Goal: Book appointment/travel/reservation

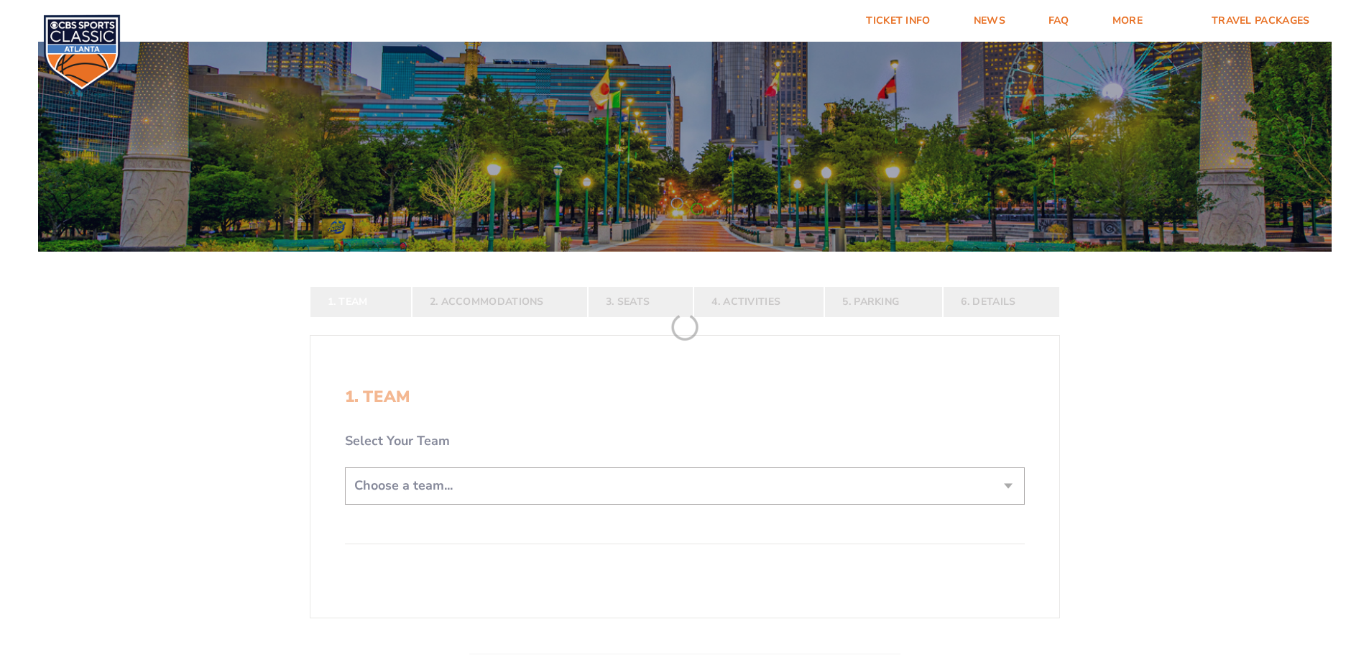
scroll to position [287, 0]
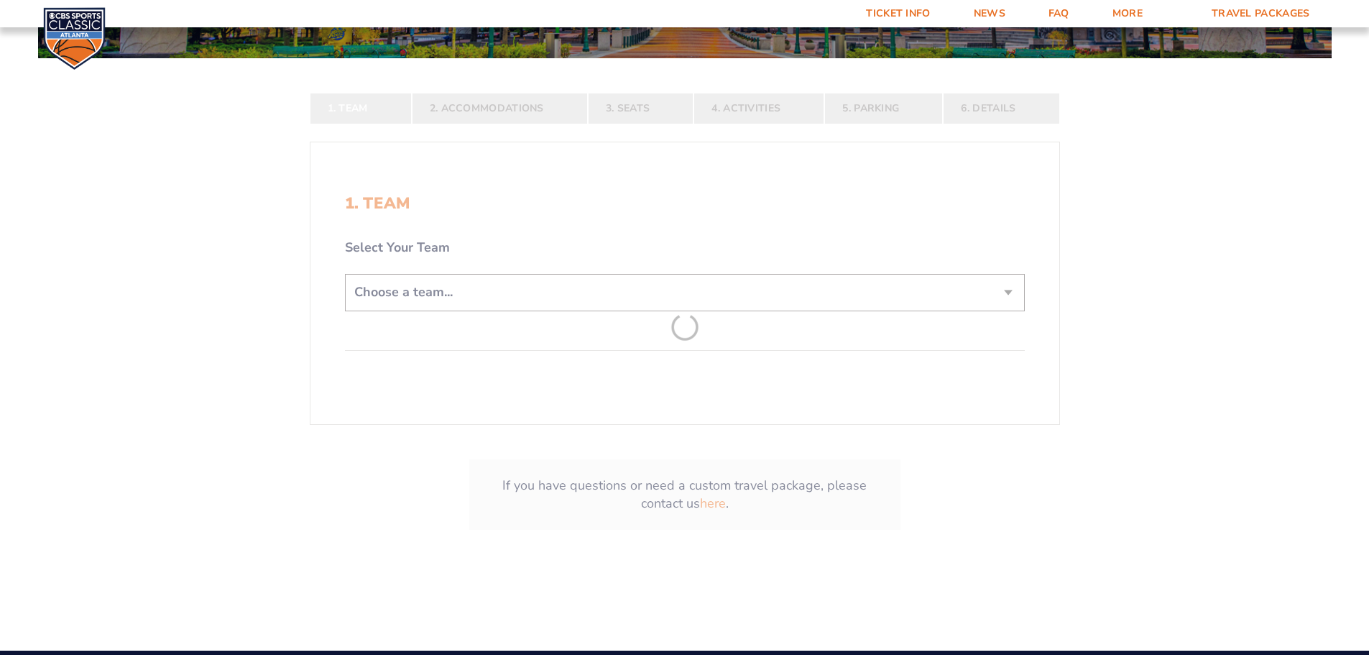
click at [628, 305] on form "[US_STATE] [US_STATE] Travel Package [US_STATE][GEOGRAPHIC_DATA] [US_STATE] Sta…" at bounding box center [684, 156] width 1369 height 886
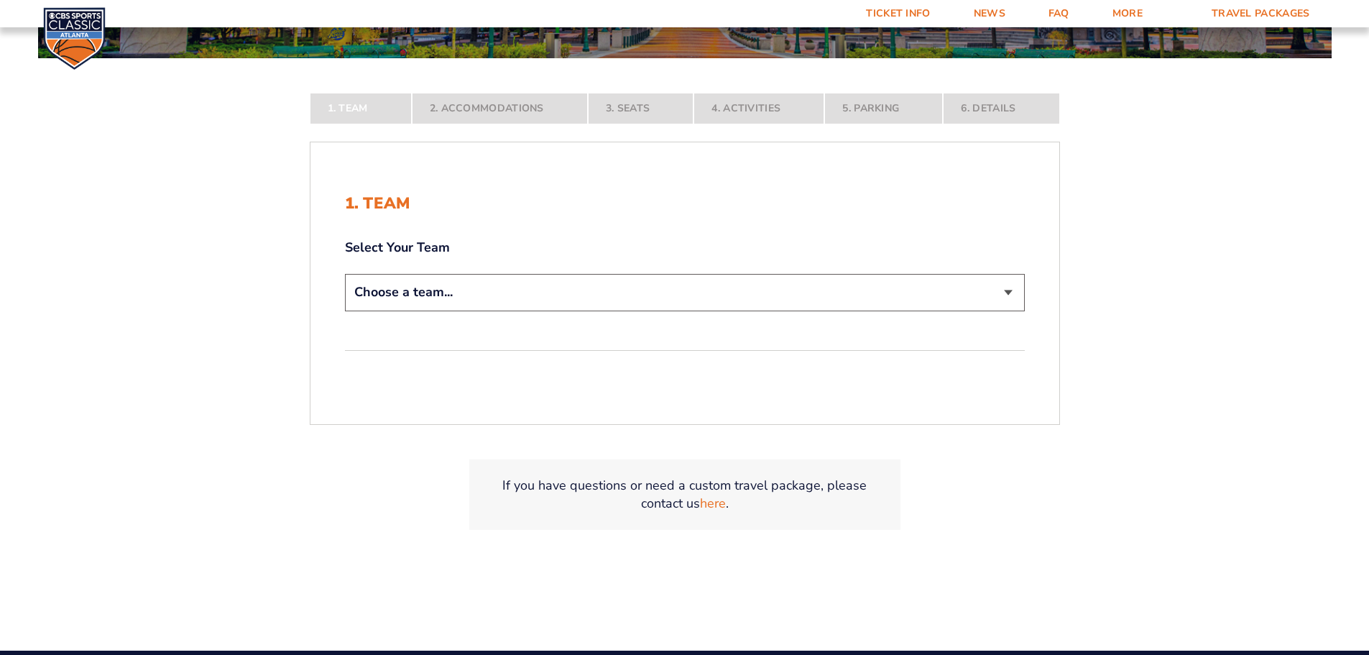
click at [629, 301] on select "Choose a team... [US_STATE] Wildcats [US_STATE] State Buckeyes [US_STATE] Tar H…" at bounding box center [685, 292] width 680 height 37
select select "20108"
click at [345, 310] on select "Choose a team... [US_STATE] Wildcats [US_STATE] State Buckeyes [US_STATE] Tar H…" at bounding box center [685, 292] width 680 height 37
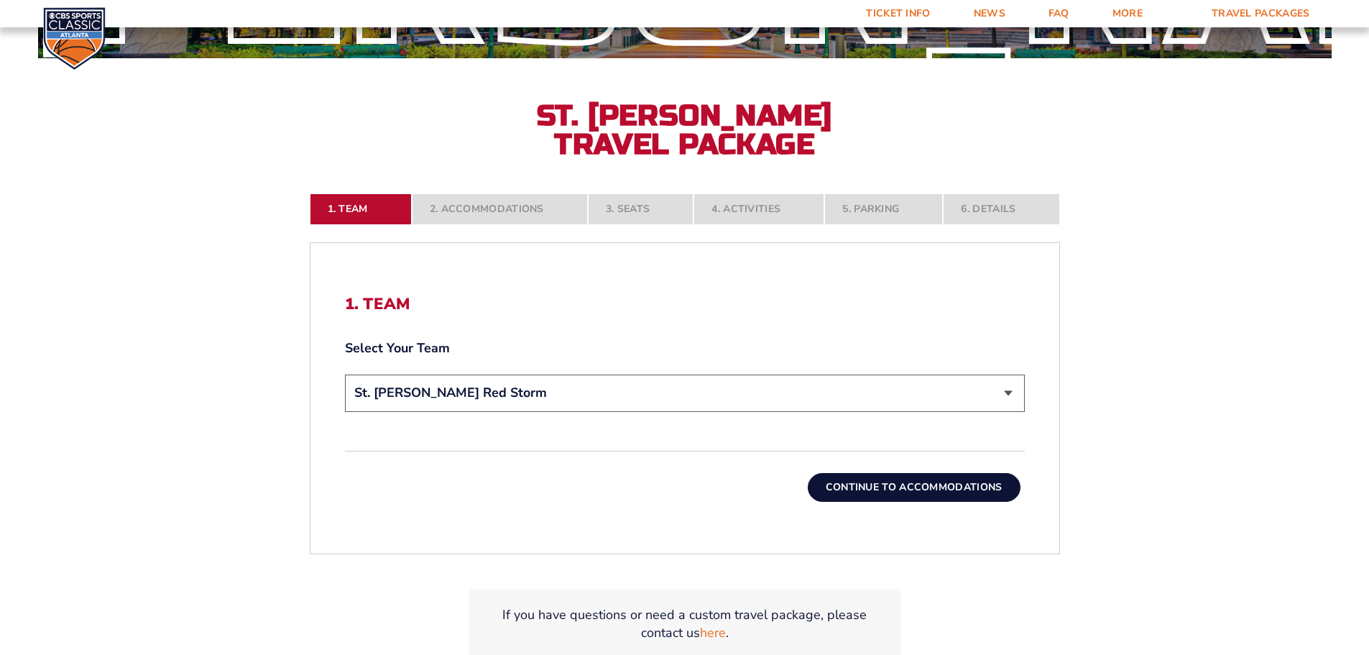
click at [928, 489] on button "Continue To Accommodations" at bounding box center [914, 487] width 213 height 29
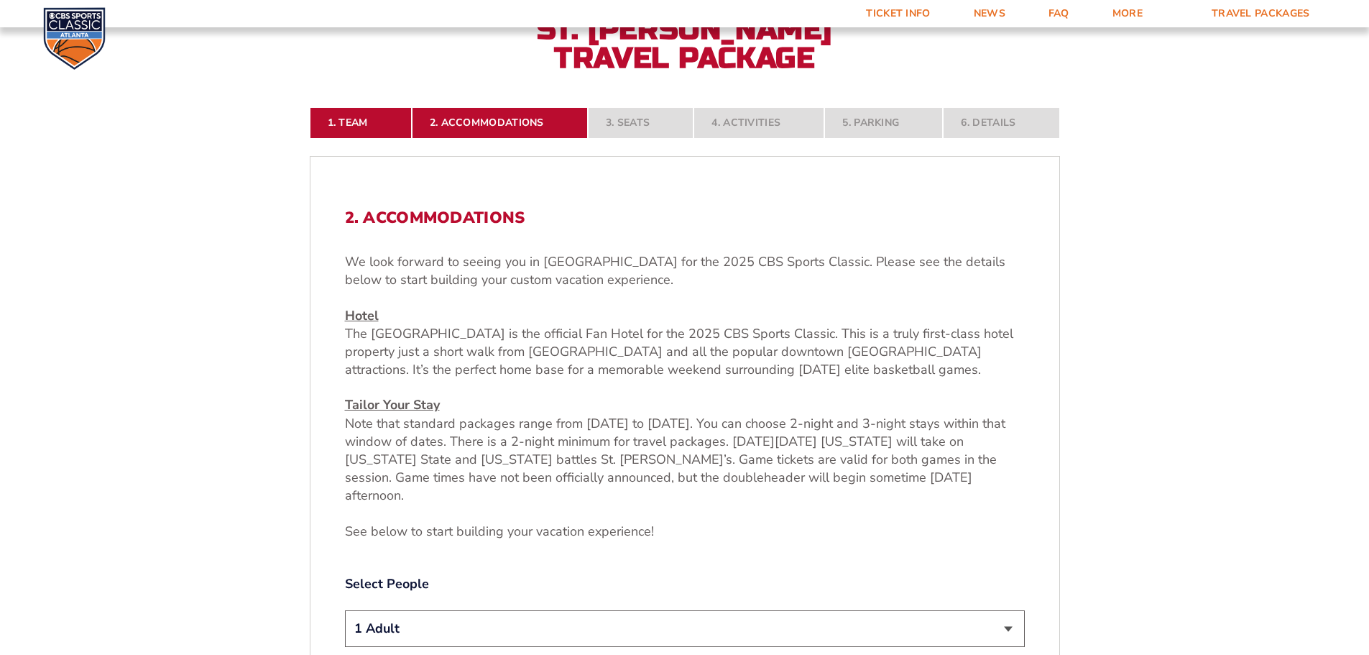
scroll to position [525, 0]
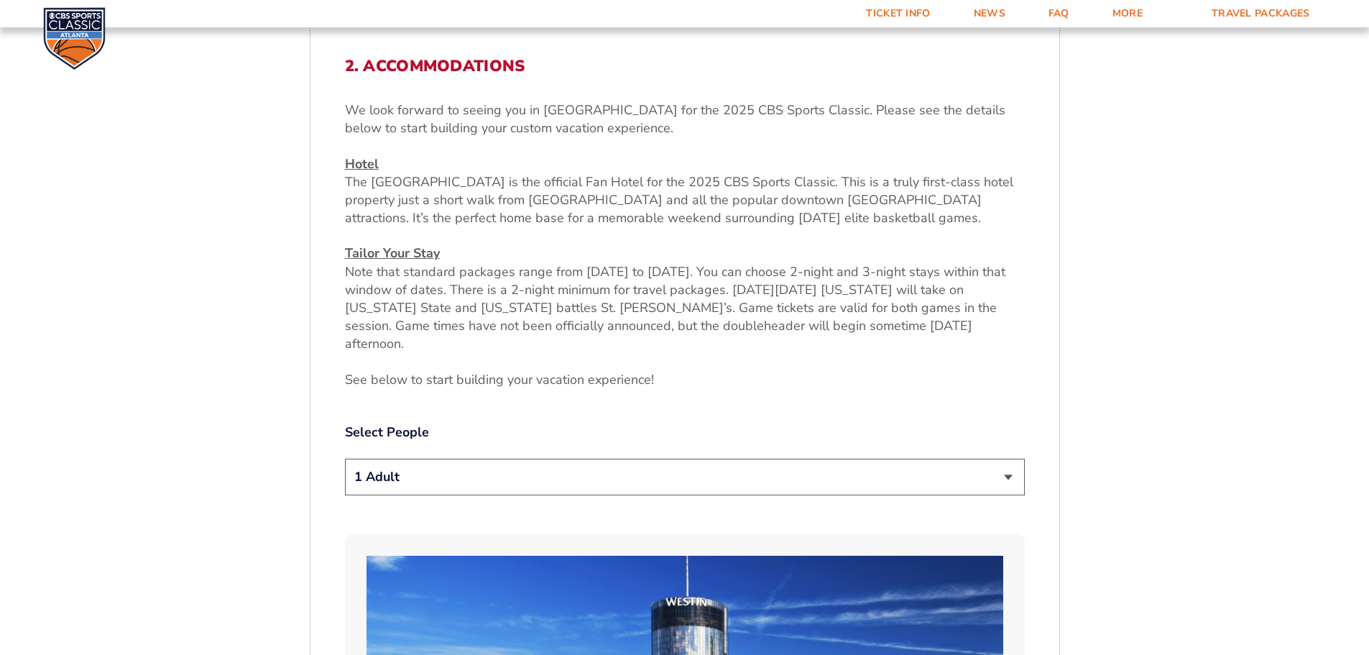
click at [604, 458] on select "1 Adult 2 Adults 3 Adults 4 Adults 2 Adults + 1 Child 2 Adults + 2 Children 2 A…" at bounding box center [685, 476] width 680 height 37
select select "3 Adults"
click at [345, 458] on select "1 Adult 2 Adults 3 Adults 4 Adults 2 Adults + 1 Child 2 Adults + 2 Children 2 A…" at bounding box center [685, 476] width 680 height 37
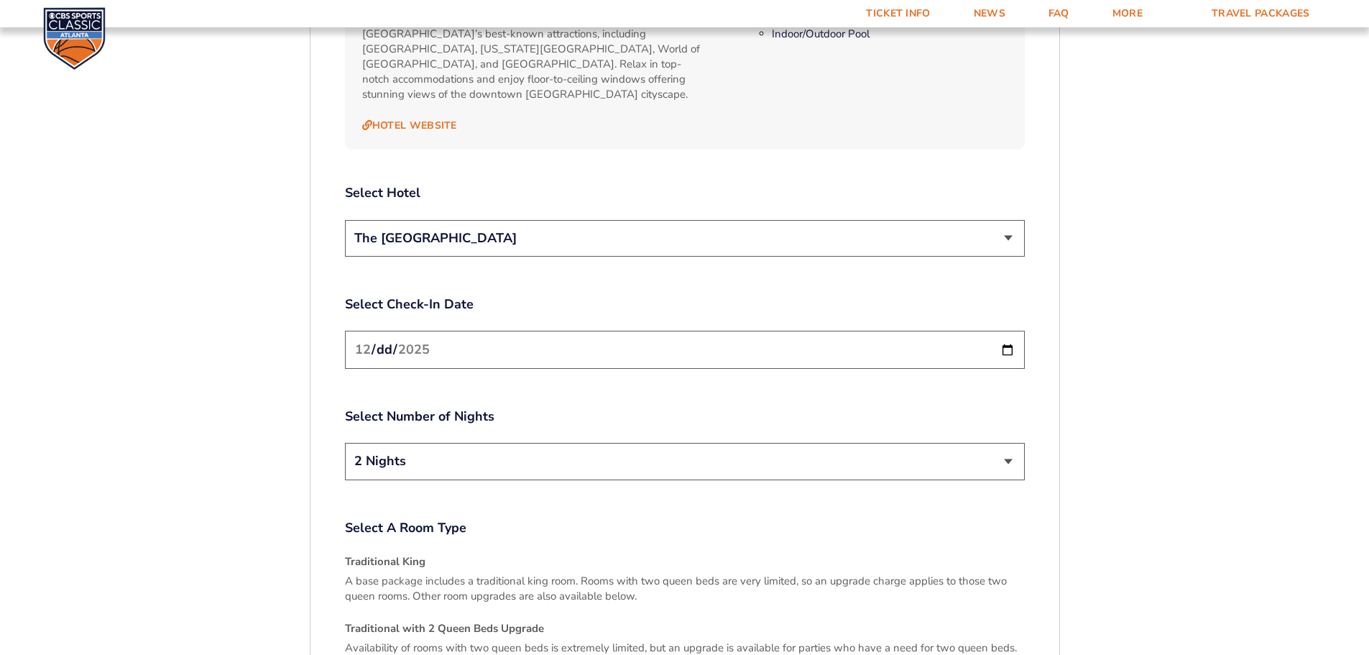
scroll to position [1675, 0]
click at [991, 330] on input "[DATE]" at bounding box center [685, 349] width 680 height 38
click at [997, 330] on input "[DATE]" at bounding box center [685, 349] width 680 height 38
click at [1020, 330] on input "[DATE]" at bounding box center [685, 349] width 680 height 38
click at [1011, 330] on input "[DATE]" at bounding box center [685, 349] width 680 height 38
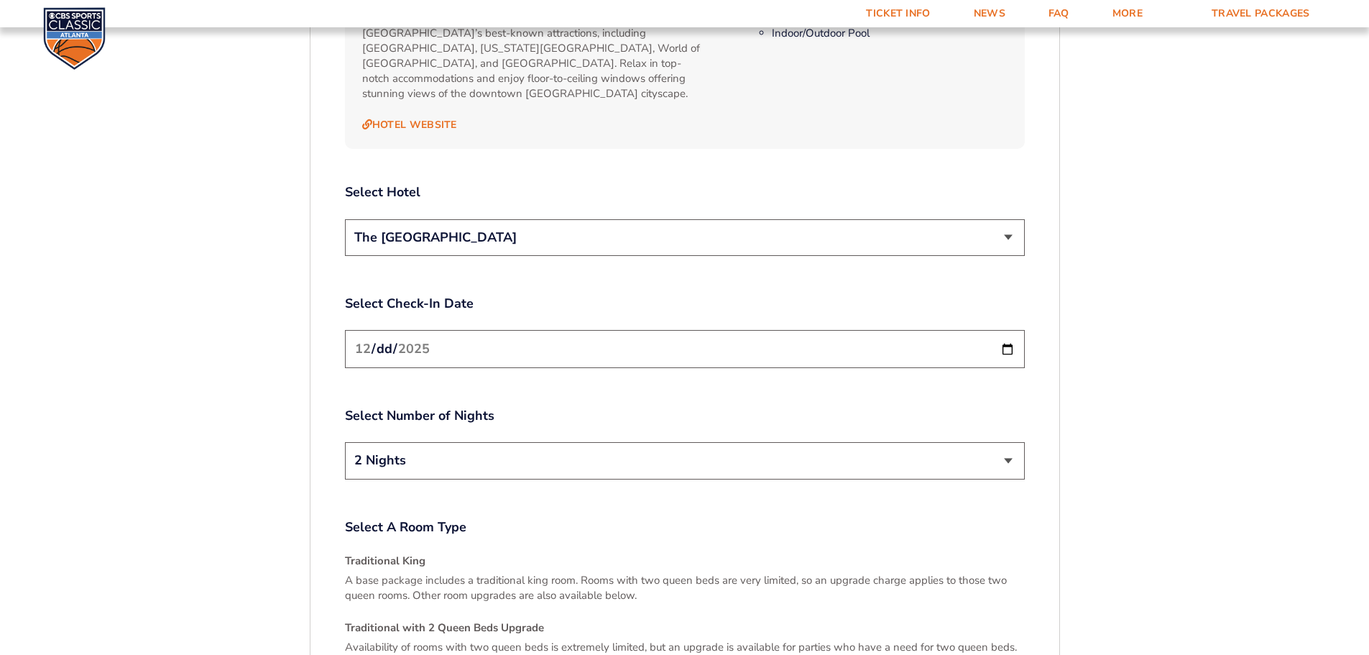
type input "[DATE]"
click at [1012, 442] on select "2 Nights 3 Nights" at bounding box center [685, 460] width 680 height 37
click at [345, 442] on select "2 Nights 3 Nights" at bounding box center [685, 460] width 680 height 37
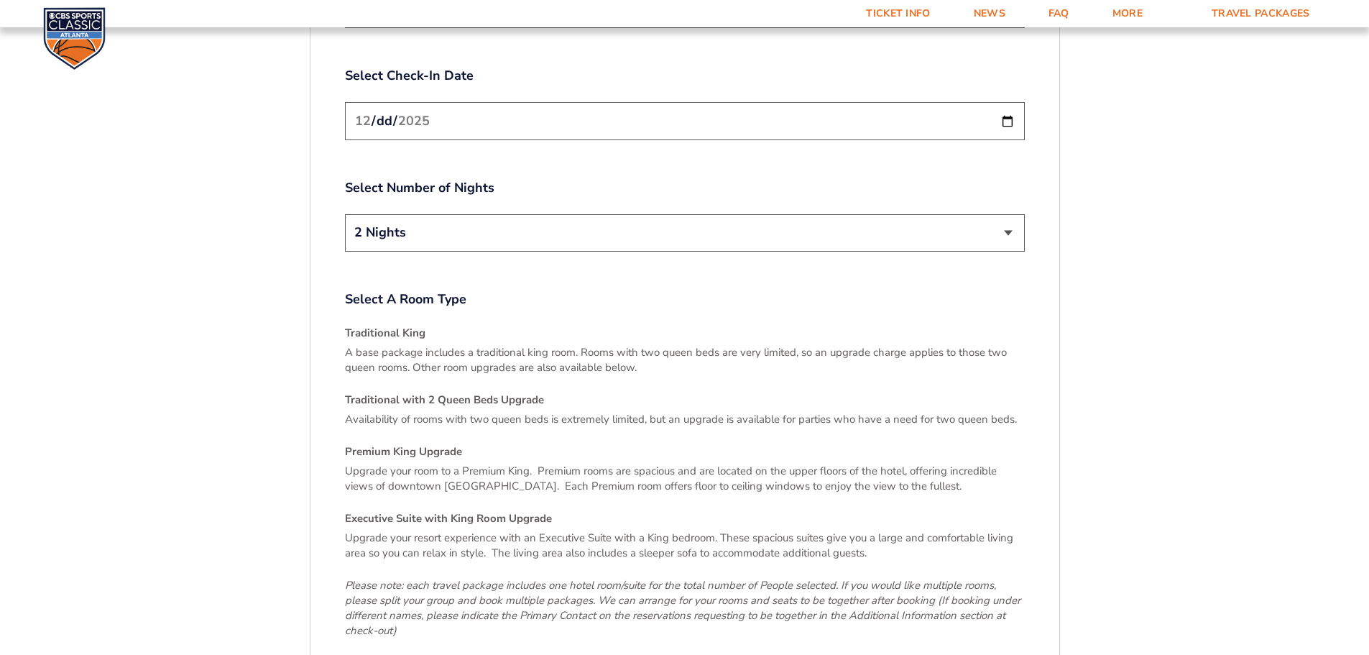
scroll to position [1962, 0]
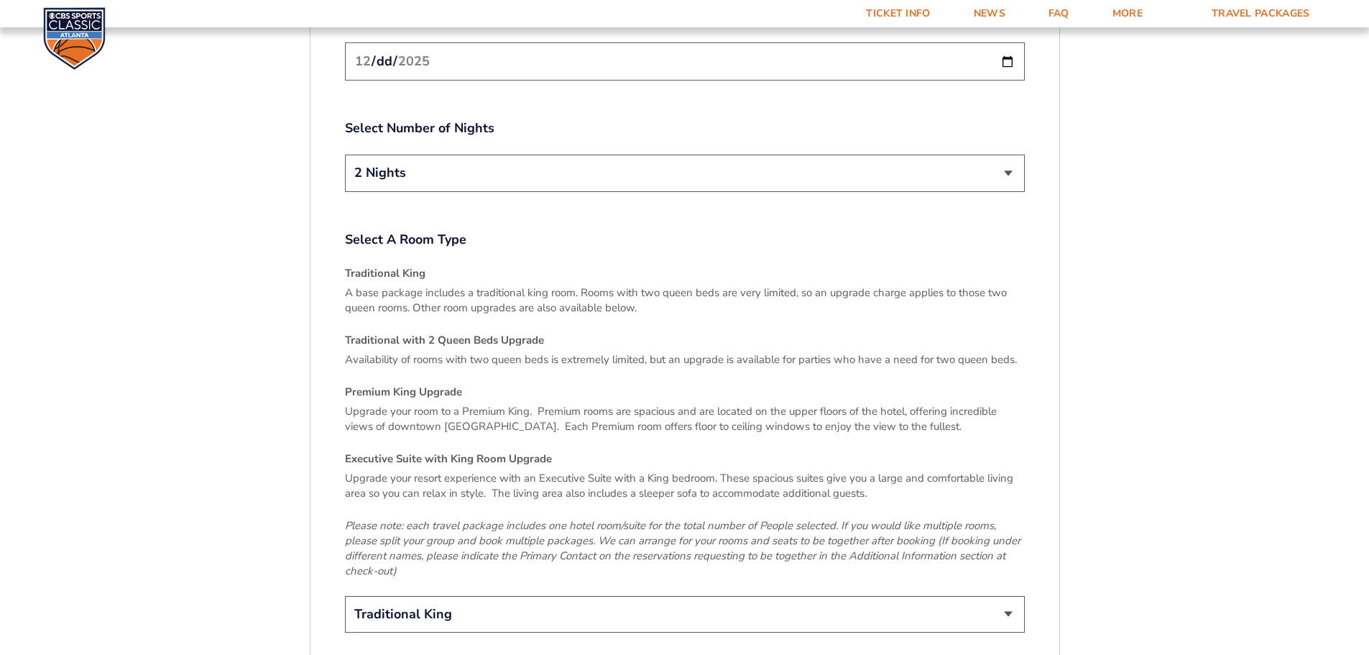
click at [680, 352] on p "Availability of rooms with two queen beds is extremely limited, but an upgrade …" at bounding box center [685, 359] width 680 height 15
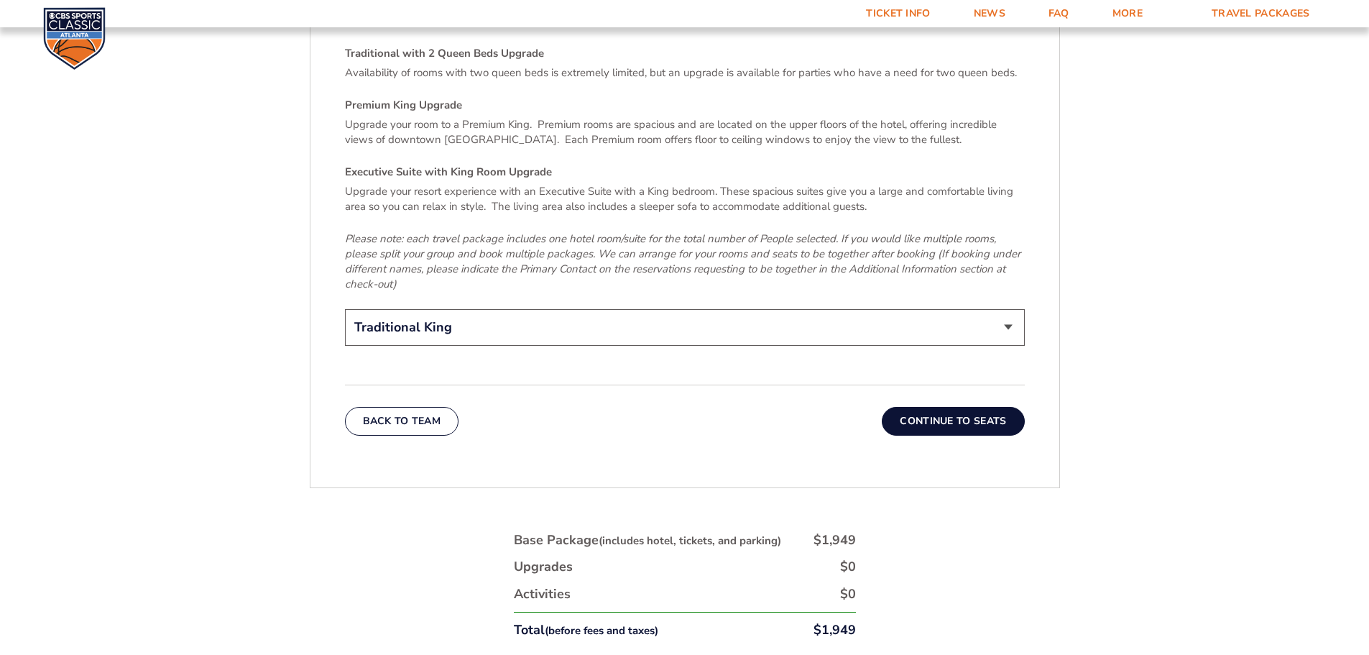
scroll to position [2250, 0]
click at [997, 406] on button "Continue To Seats" at bounding box center [953, 420] width 142 height 29
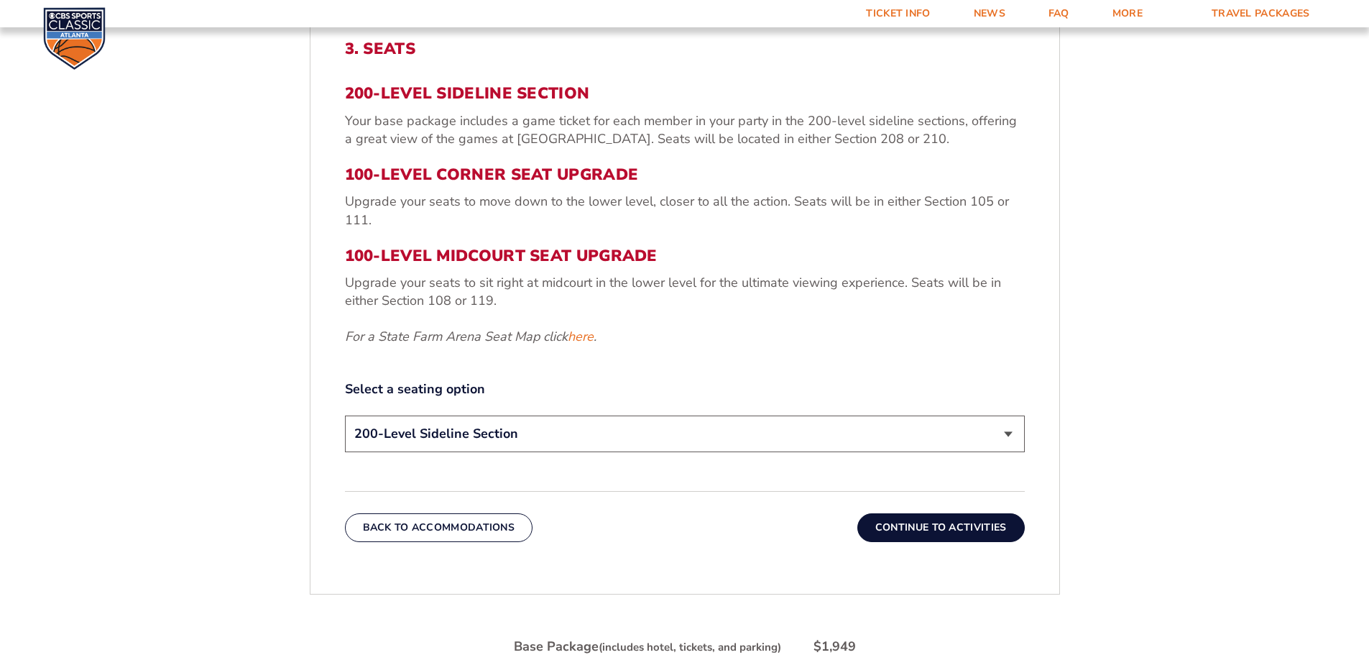
scroll to position [597, 0]
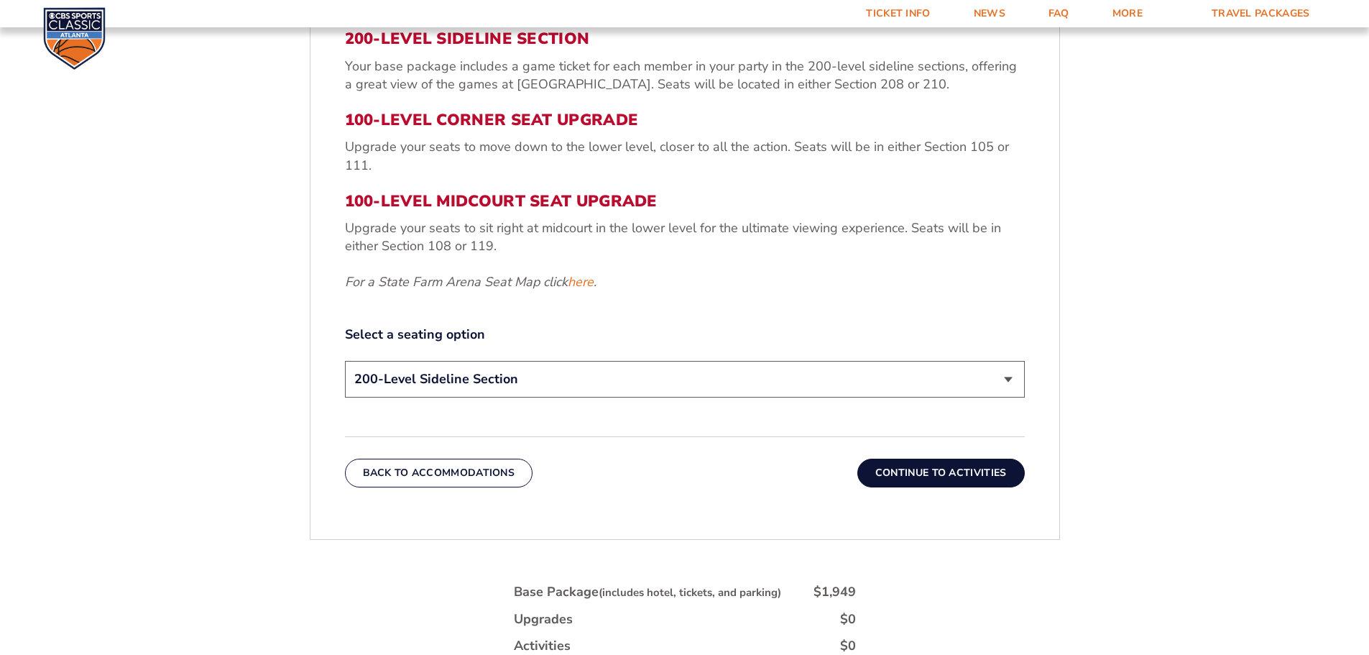
click at [961, 469] on button "Continue To Activities" at bounding box center [940, 472] width 167 height 29
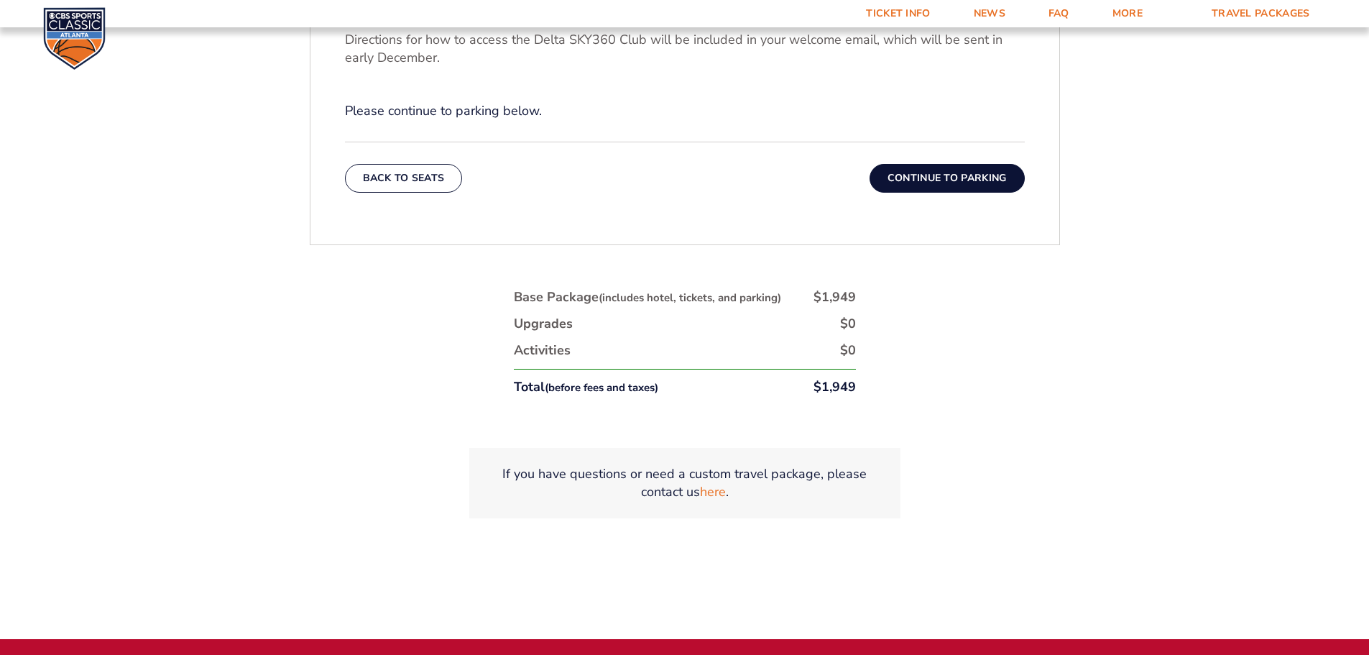
scroll to position [741, 0]
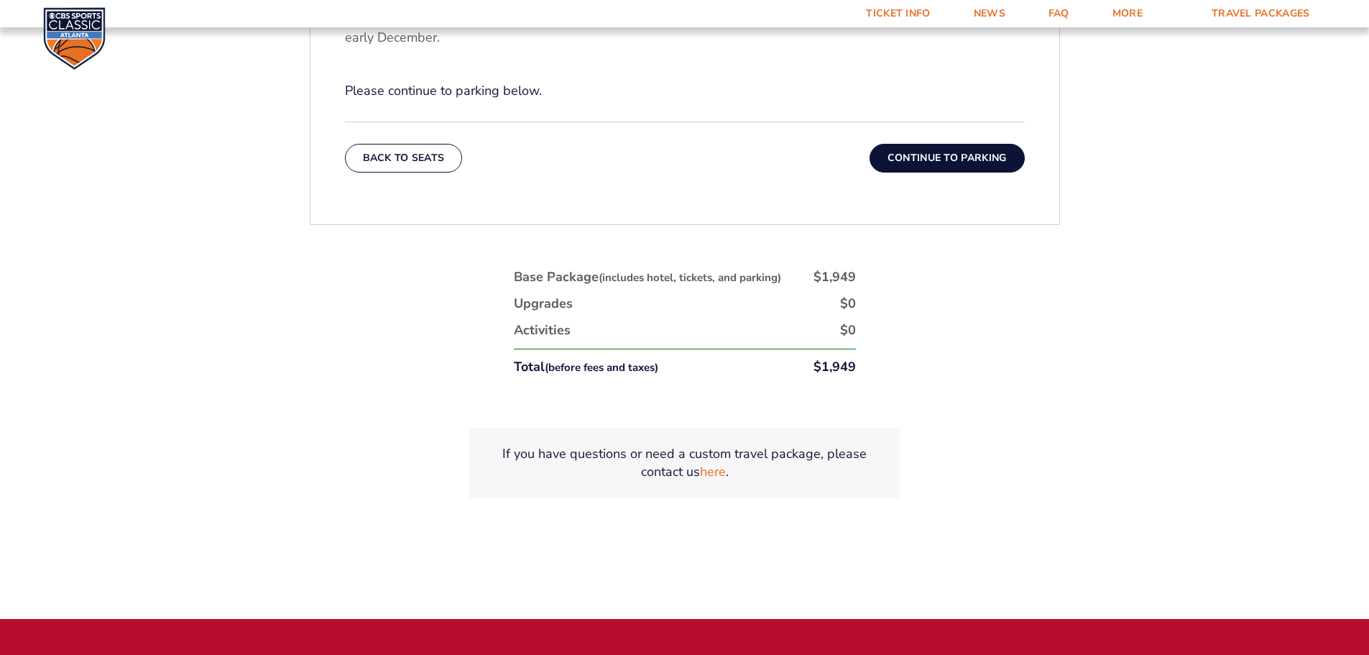
click at [961, 162] on button "Continue To Parking" at bounding box center [946, 158] width 155 height 29
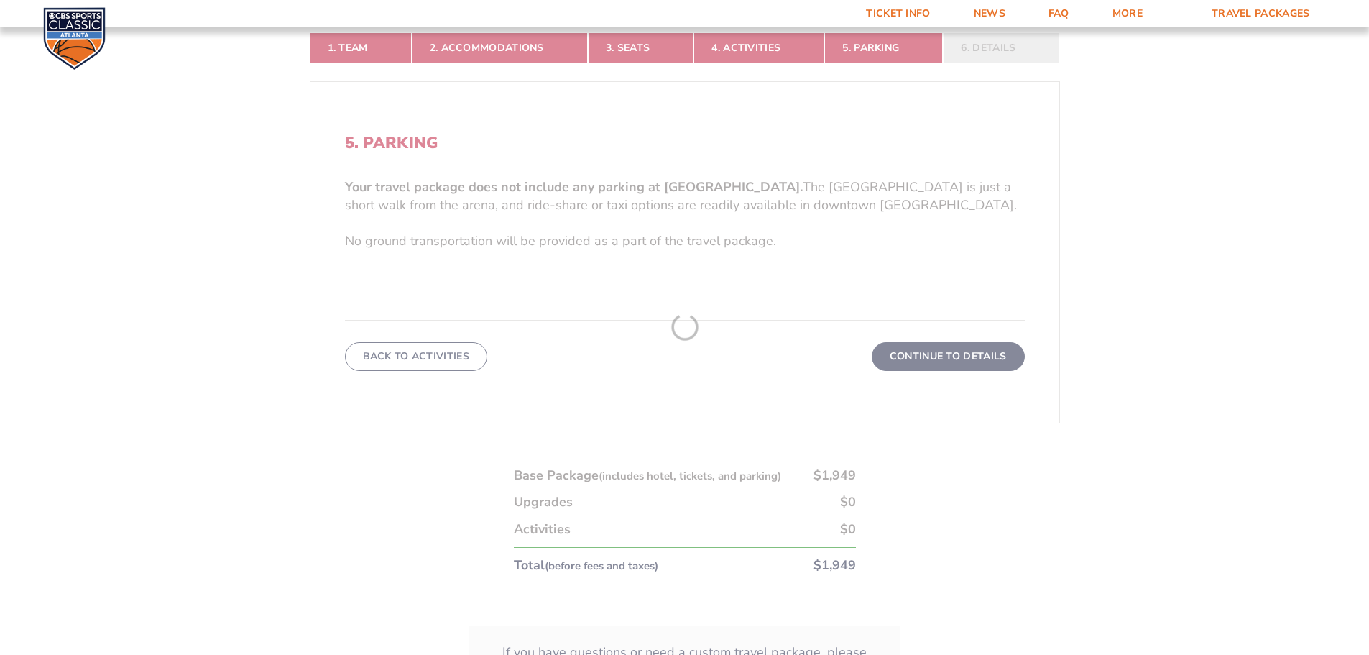
scroll to position [453, 0]
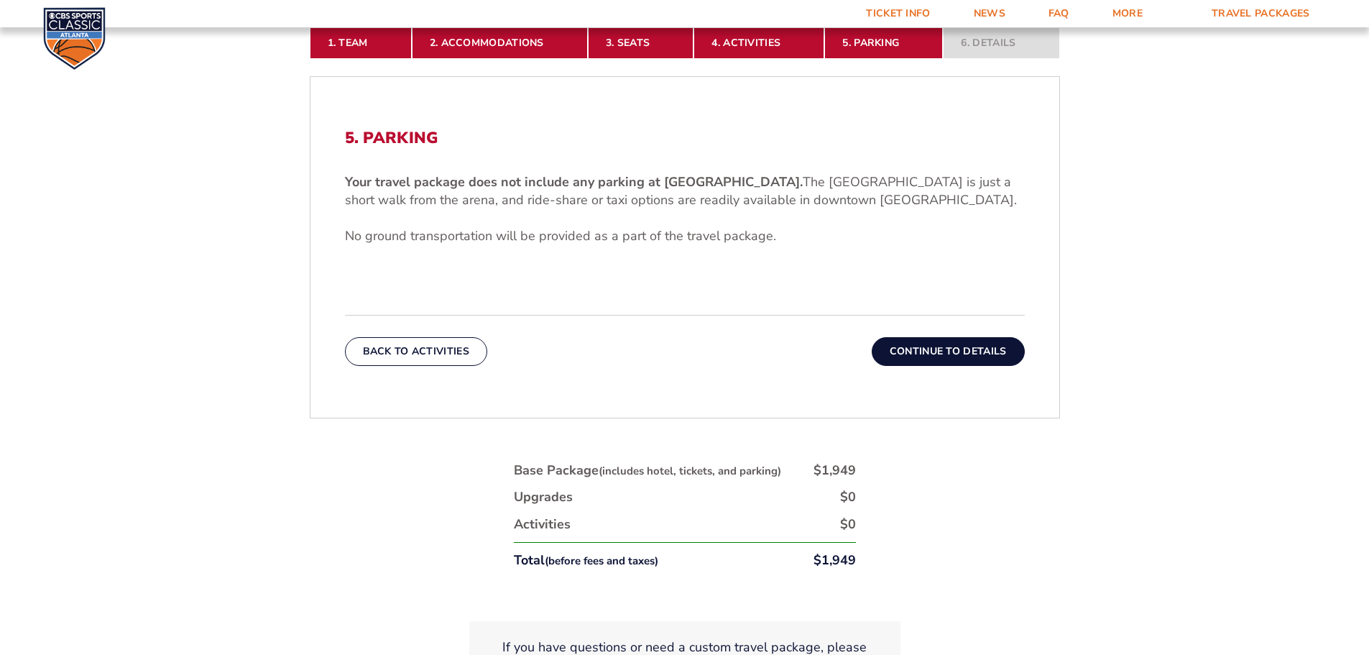
click at [955, 362] on button "Continue To Details" at bounding box center [948, 351] width 153 height 29
